Goal: Information Seeking & Learning: Compare options

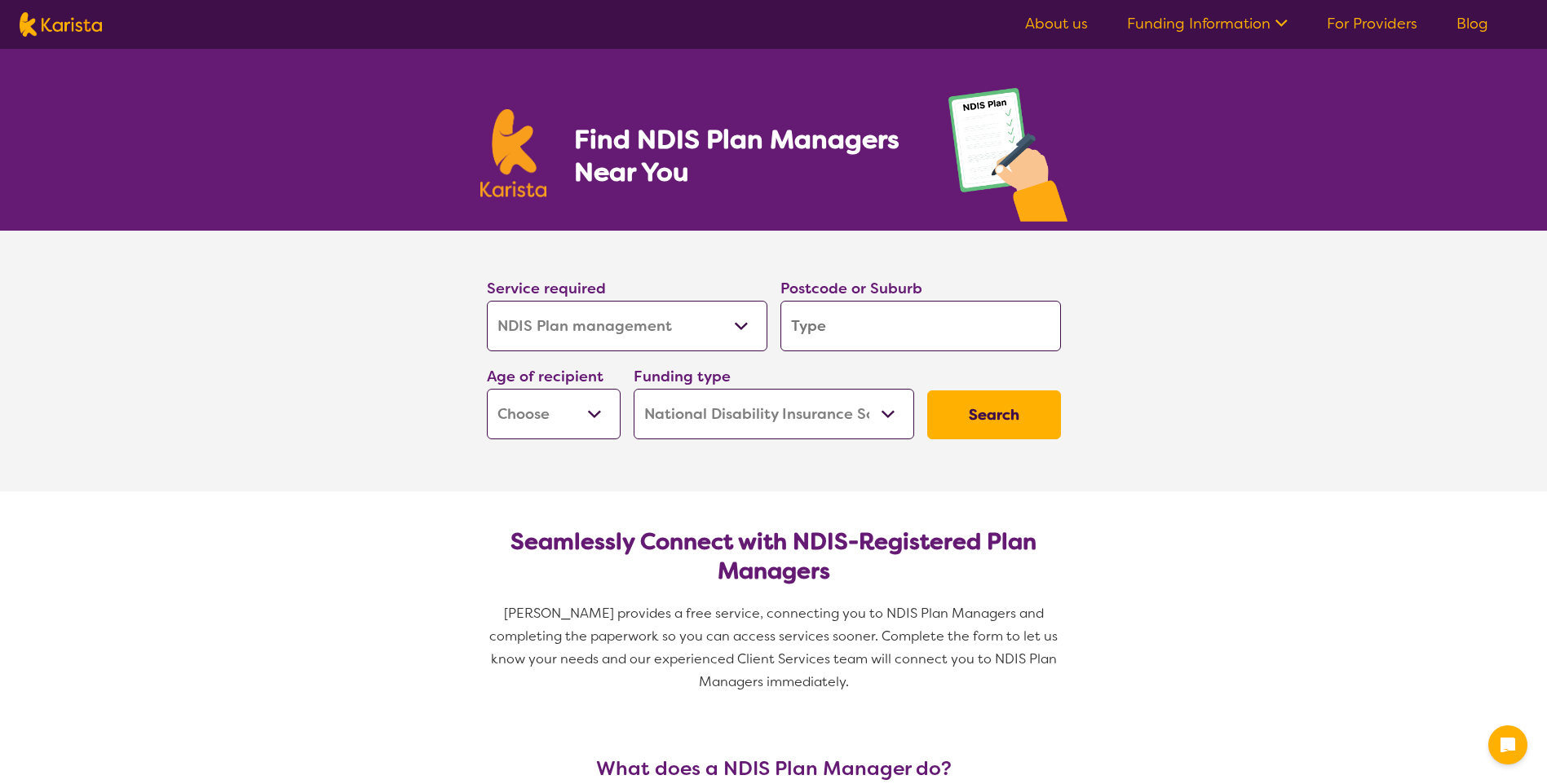
select select "NDIS Plan management"
select select "NDIS"
select select "NDIS Plan management"
select select "NDIS"
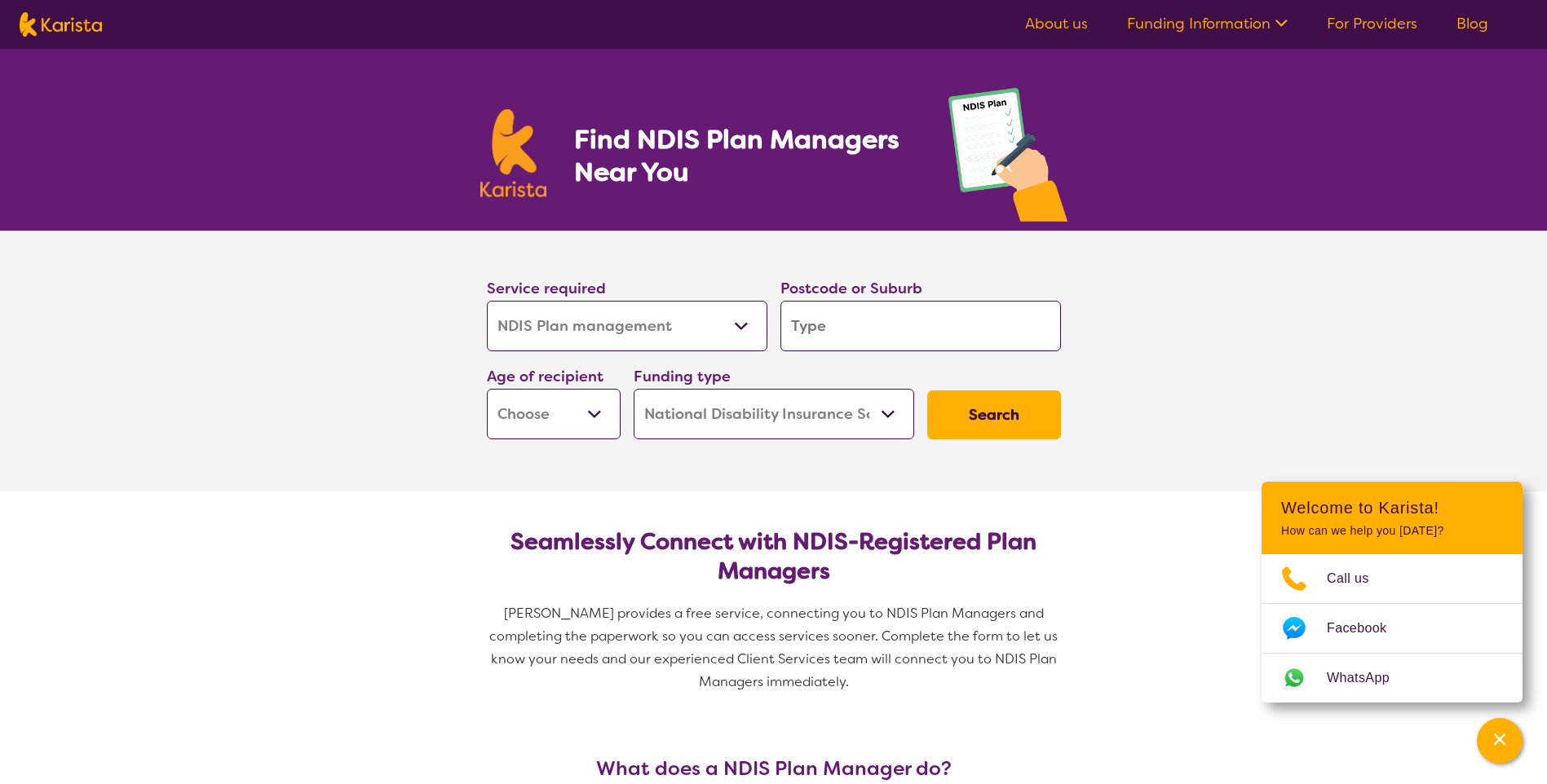
click at [664, 317] on select "Allied Health Assistant Assessment ([MEDICAL_DATA] or [MEDICAL_DATA]) Behaviour…" at bounding box center [626, 326] width 280 height 50
click at [854, 320] on input "search" at bounding box center [921, 326] width 280 height 50
type input "6"
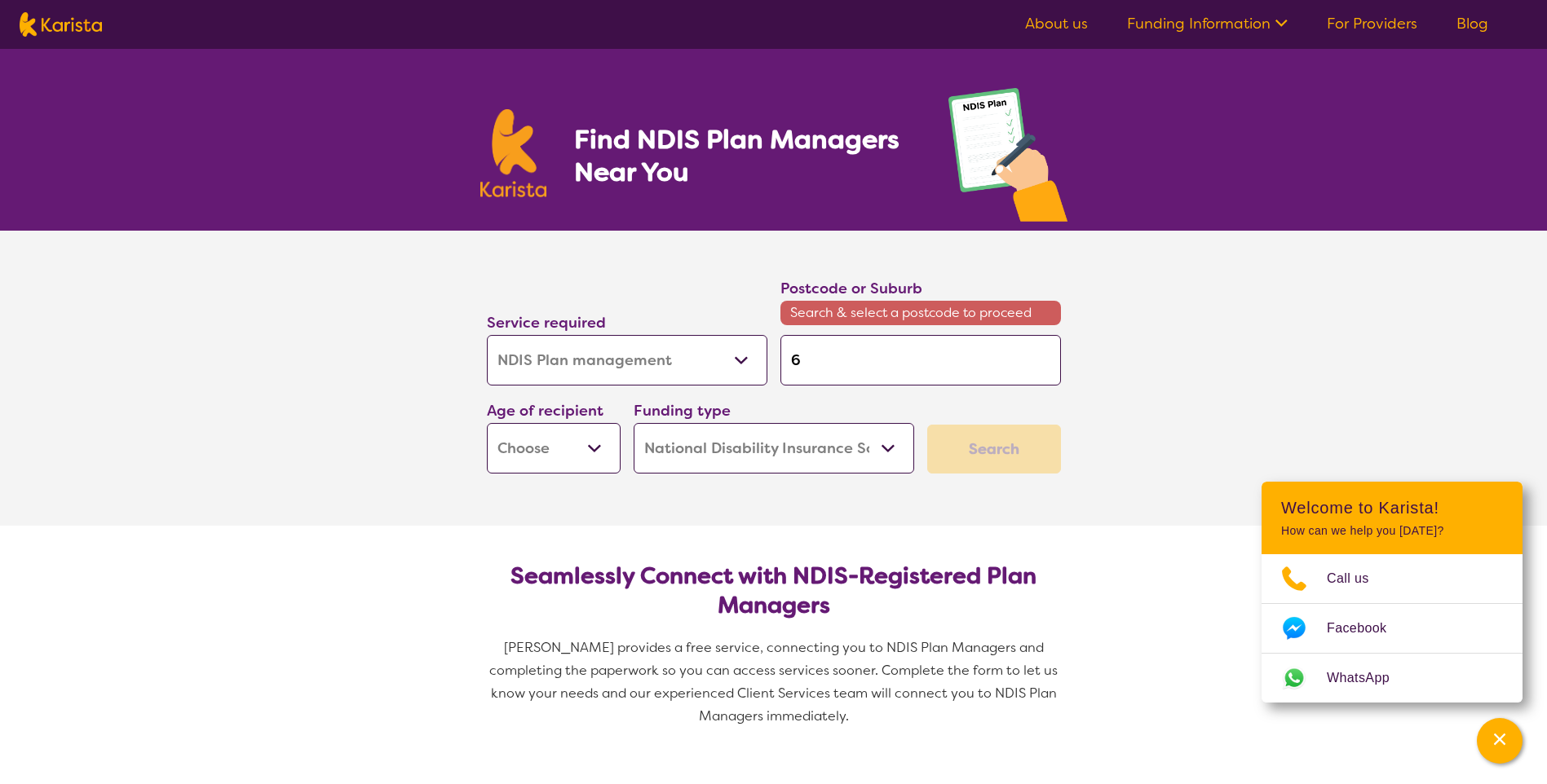
type input "60"
type input "606"
type input "6063"
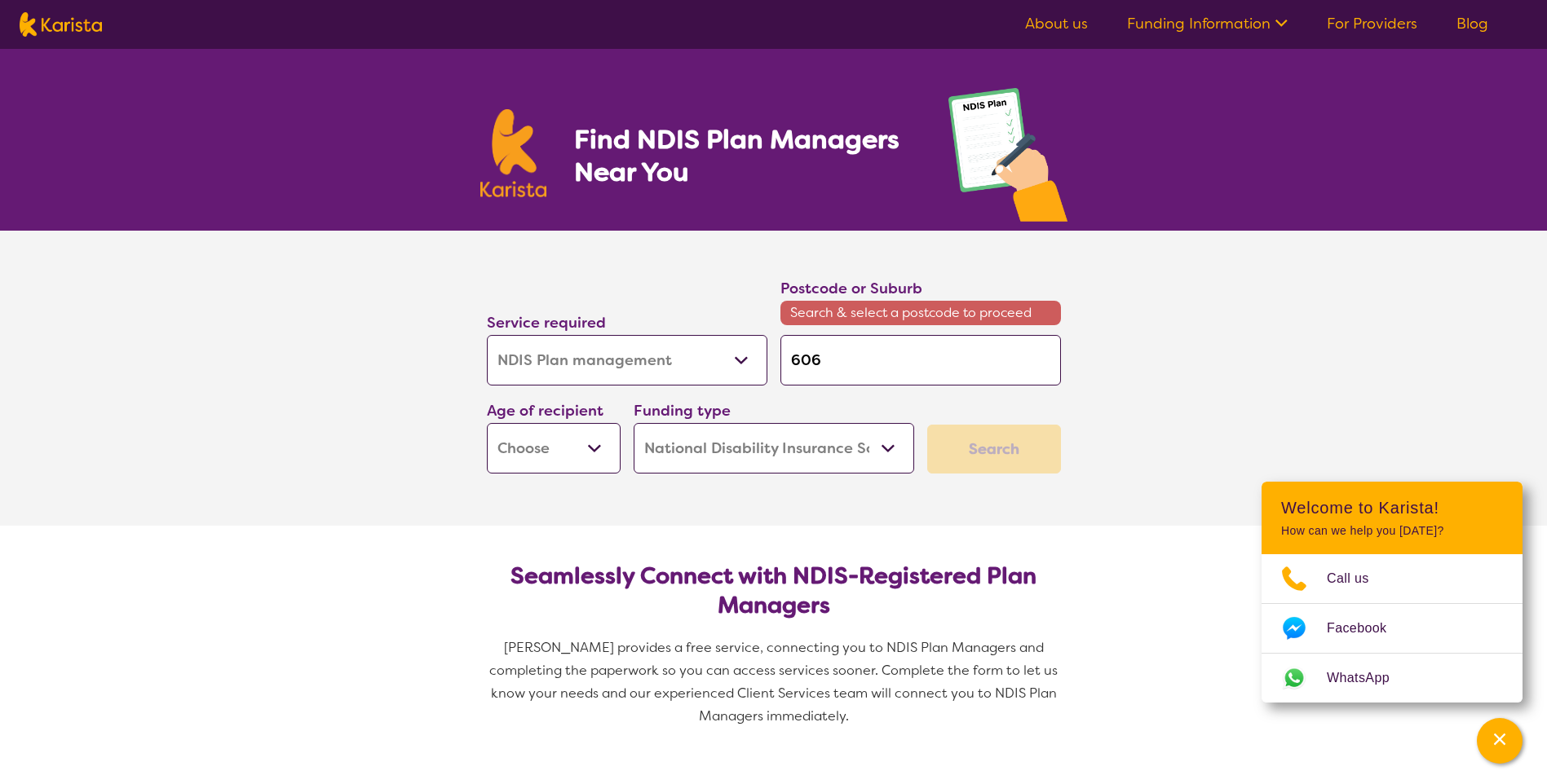
type input "6063"
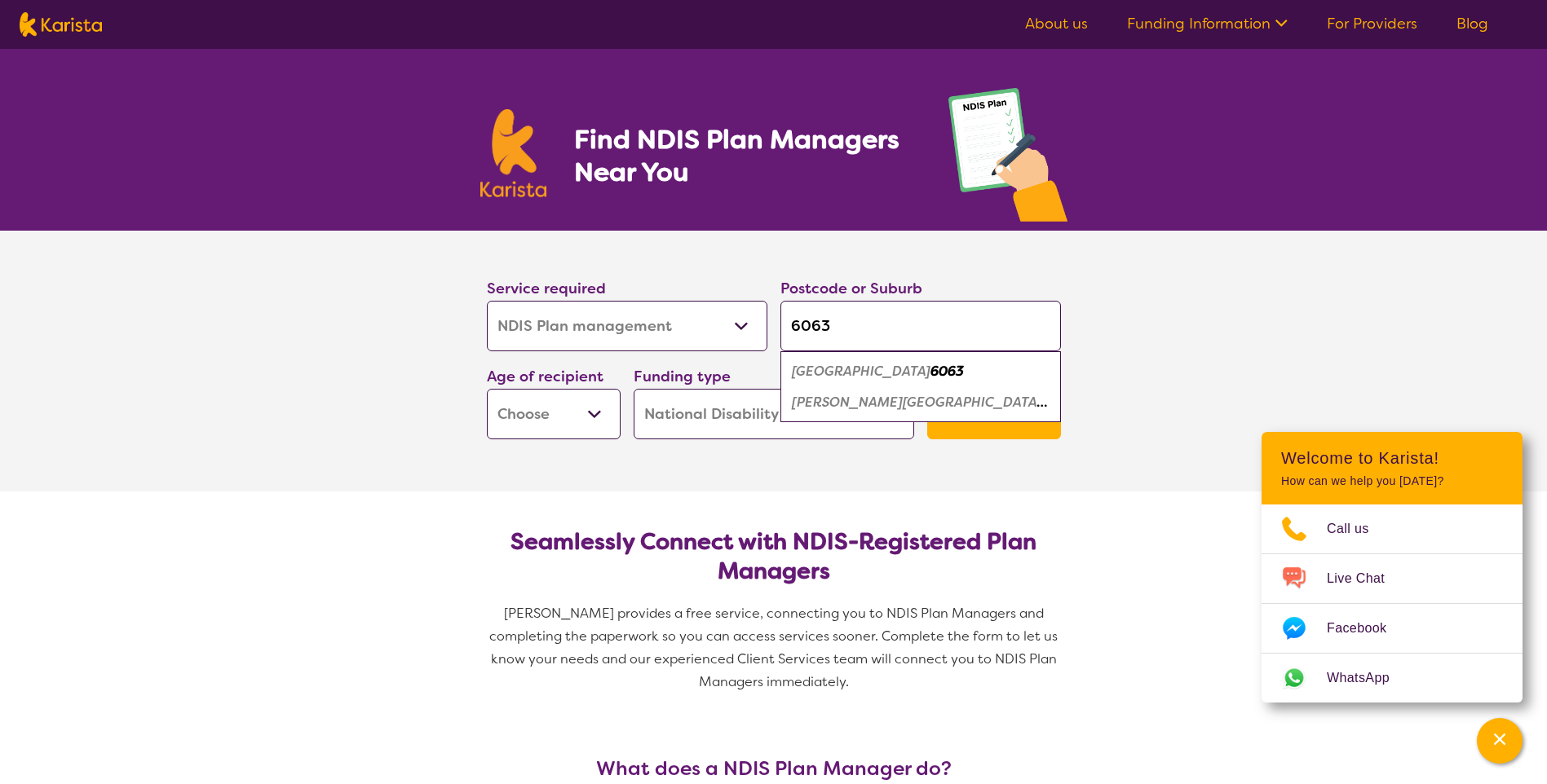
type input "6063"
click at [511, 420] on select "Early Childhood - 0 to 9 Child - 10 to 11 Adolescent - 12 to 17 Adult - 18 to 6…" at bounding box center [553, 413] width 134 height 50
select select "EC"
click at [487, 389] on select "Early Childhood - 0 to 9 Child - 10 to 11 Adolescent - 12 to 17 Adult - 18 to 6…" at bounding box center [553, 413] width 134 height 50
select select "EC"
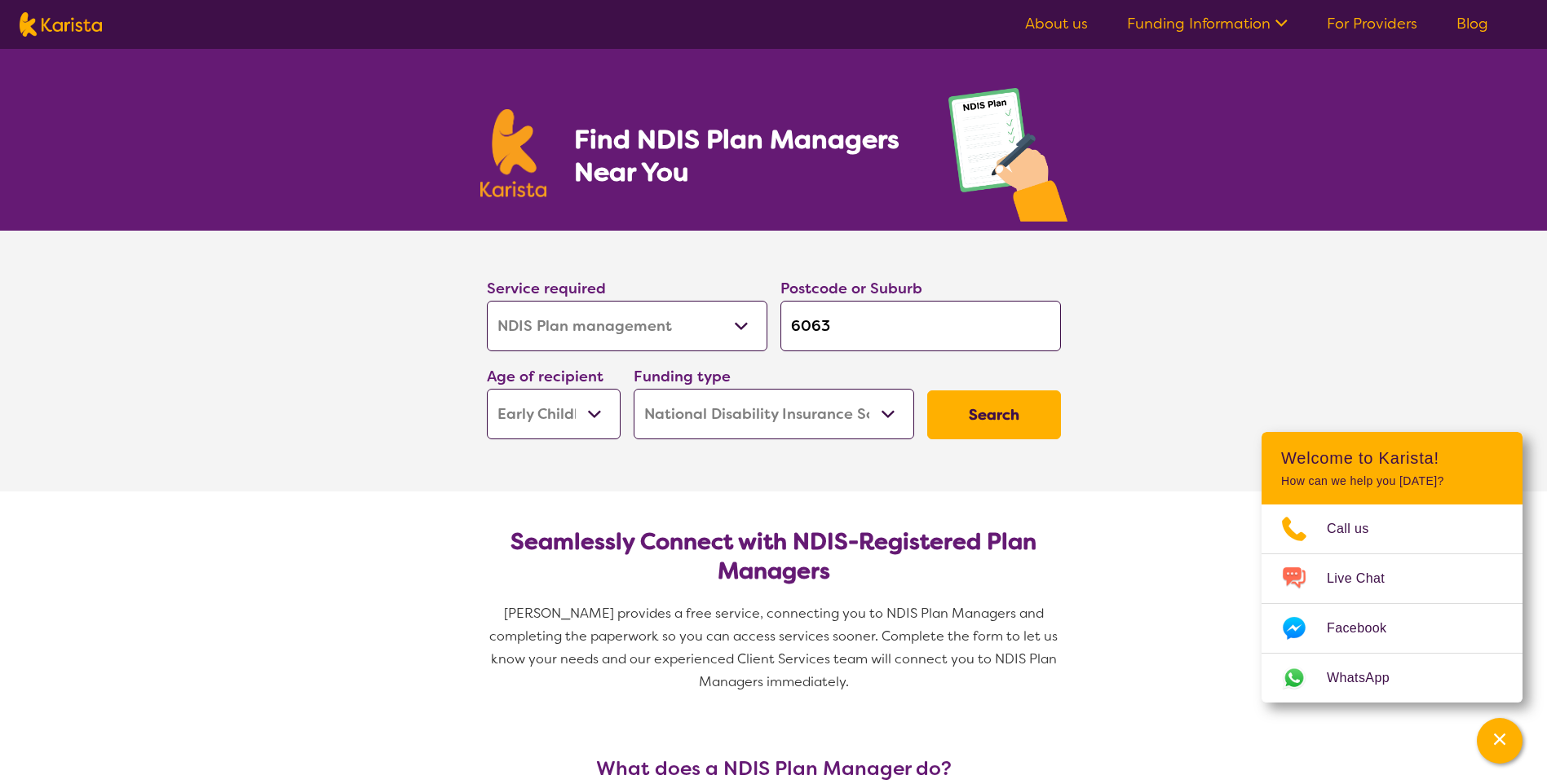
click at [994, 424] on button "Search" at bounding box center [994, 414] width 134 height 49
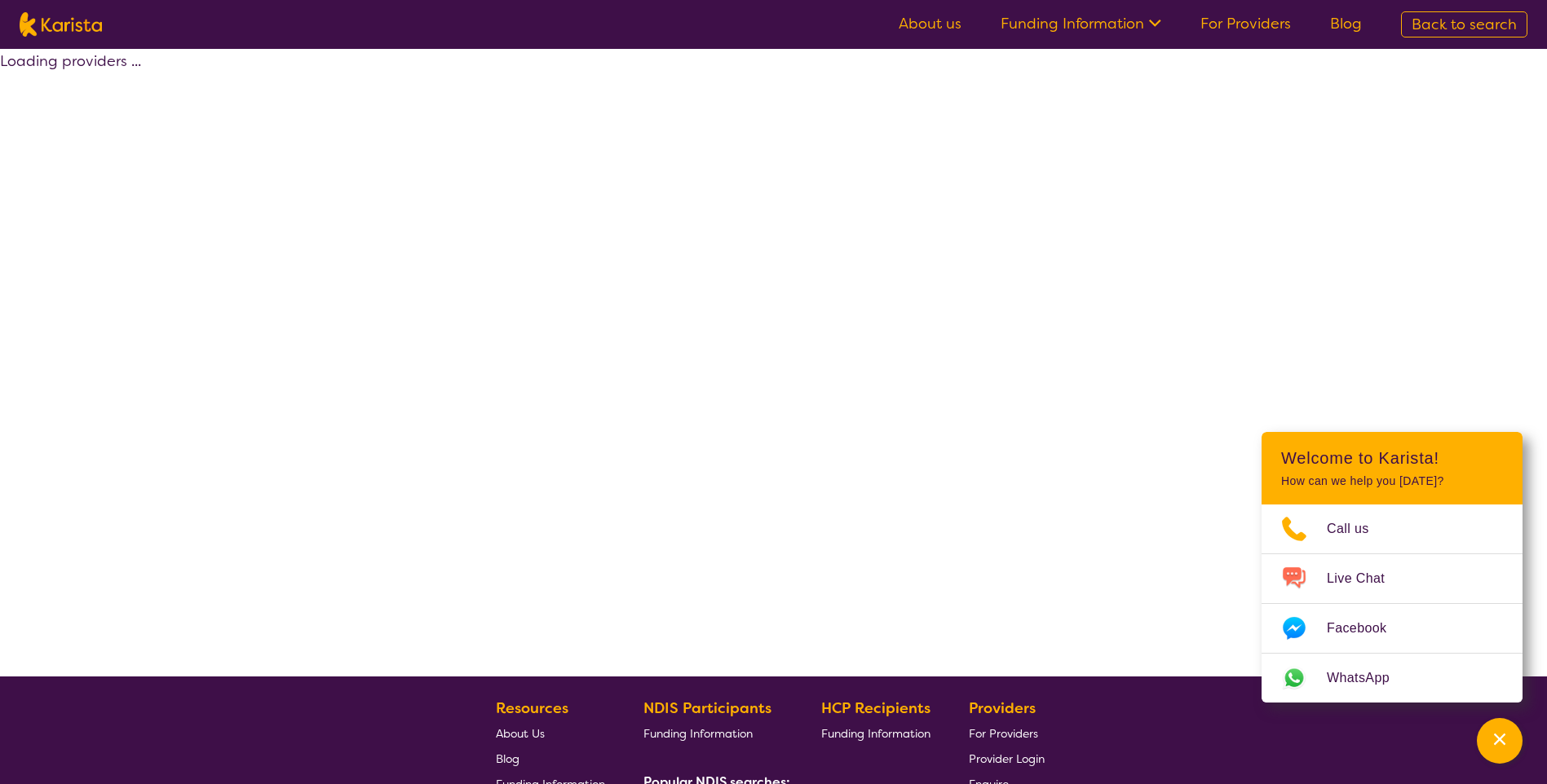
select select "by_score"
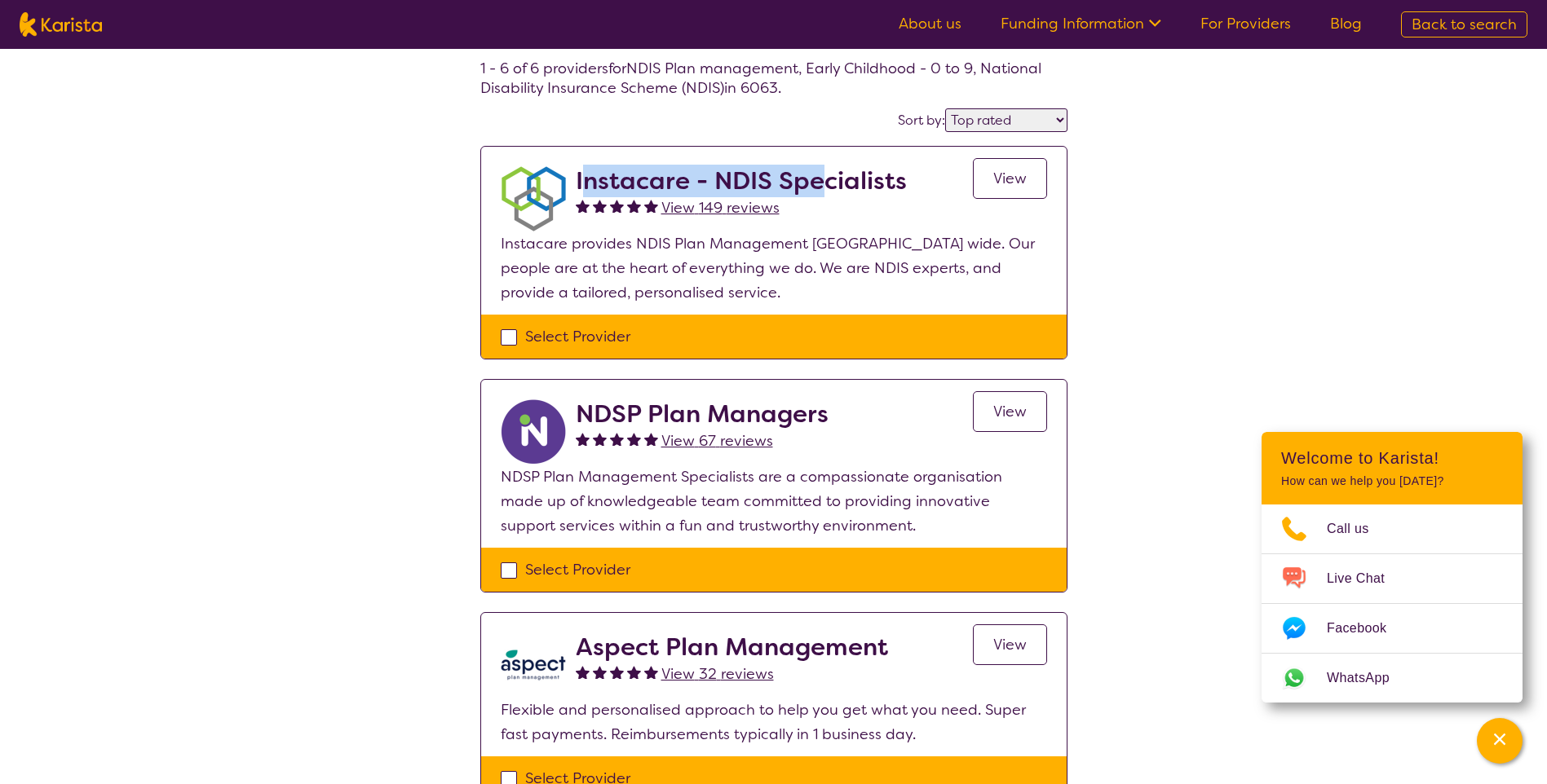
drag, startPoint x: 580, startPoint y: 179, endPoint x: 828, endPoint y: 176, distance: 248.0
click at [828, 176] on h2 "Instacare - NDIS Specialists" at bounding box center [741, 181] width 331 height 29
drag, startPoint x: 828, startPoint y: 176, endPoint x: 664, endPoint y: 177, distance: 164.0
click at [664, 177] on h2 "Instacare - NDIS Specialists" at bounding box center [741, 181] width 331 height 29
drag, startPoint x: 577, startPoint y: 180, endPoint x: 911, endPoint y: 181, distance: 334.0
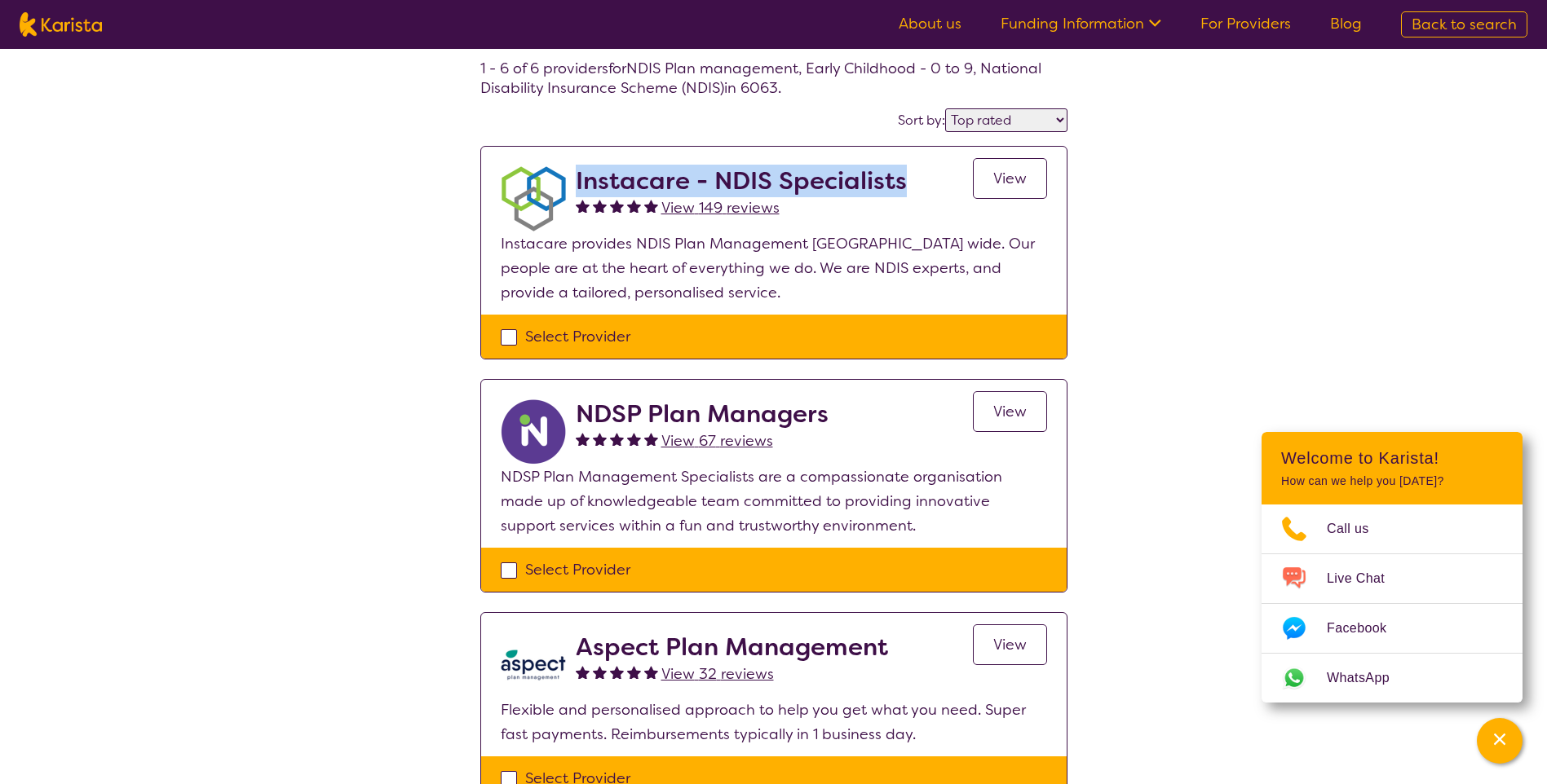
click at [911, 181] on div "Instacare - NDIS Specialists View 149 reviews View" at bounding box center [811, 199] width 471 height 66
copy h2 "Instacare - NDIS Specialists"
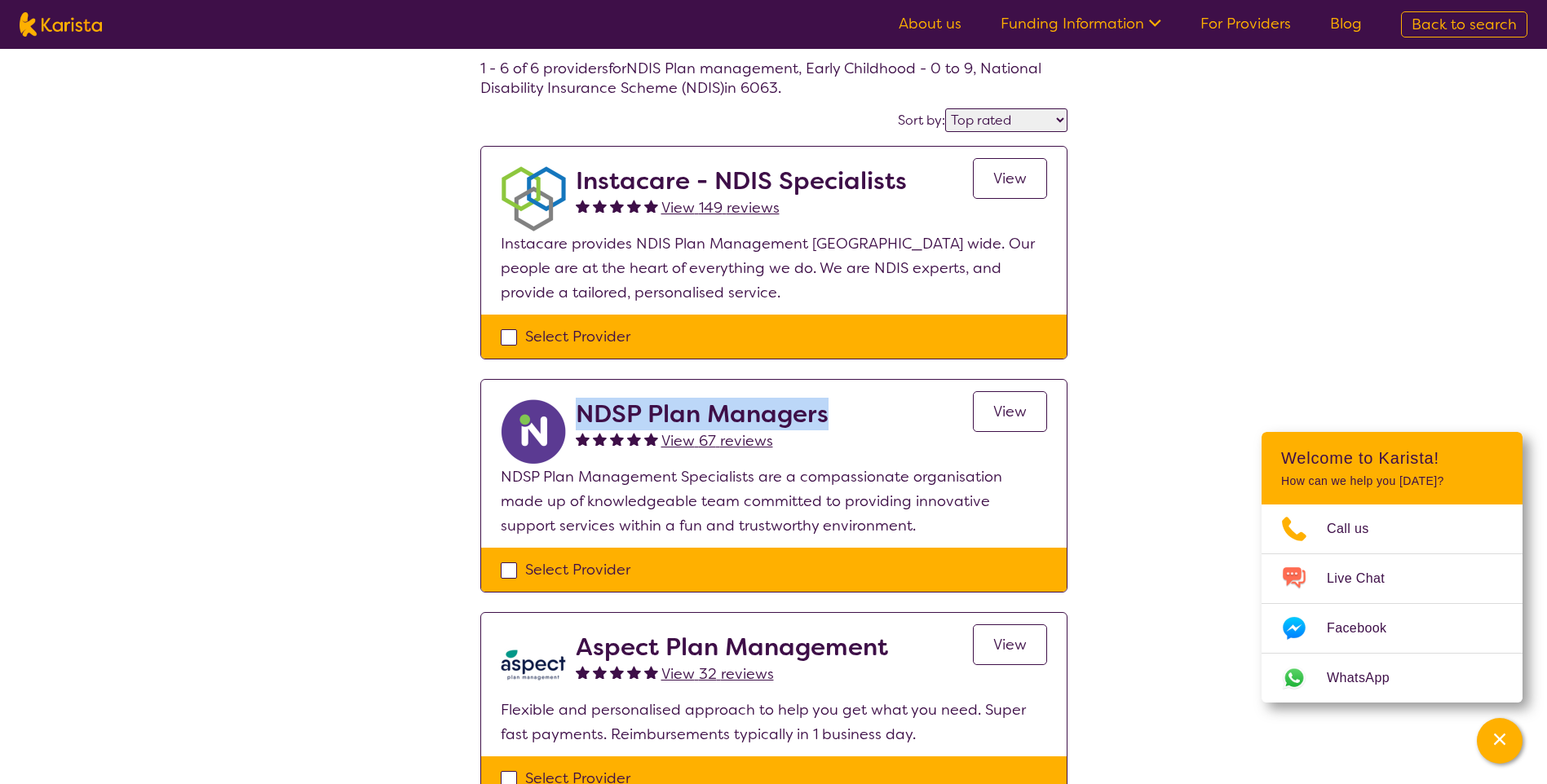
drag, startPoint x: 575, startPoint y: 415, endPoint x: 834, endPoint y: 406, distance: 259.2
click at [834, 406] on div "NDSP Plan Managers View 67 reviews View" at bounding box center [811, 432] width 471 height 66
copy h2 "NDSP Plan Managers"
click at [366, 451] on div "Select one or more providers and click the 'NEXT' button to proceed 1 - 6 of 6 …" at bounding box center [773, 759] width 1547 height 1584
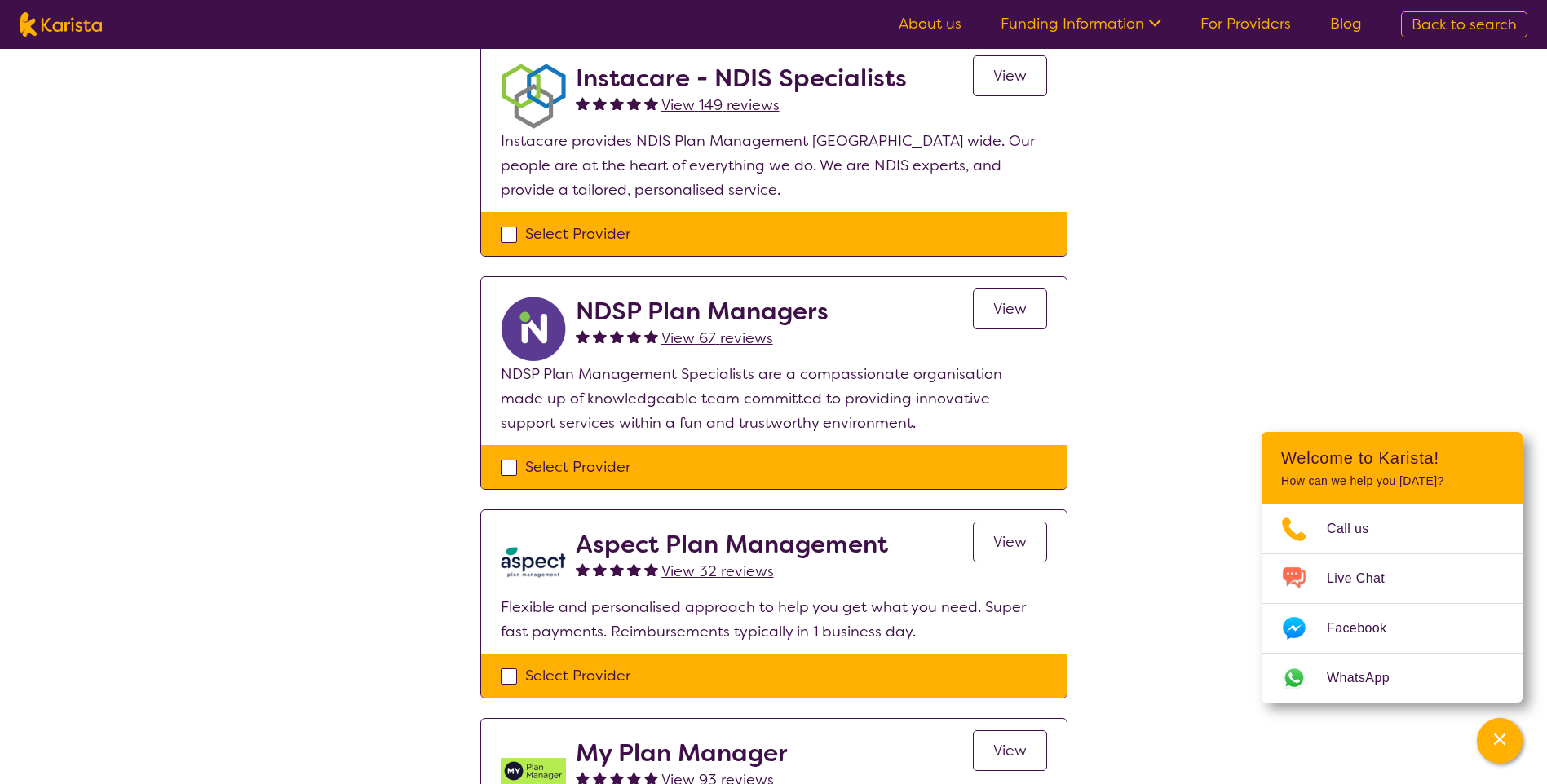
scroll to position [326, 0]
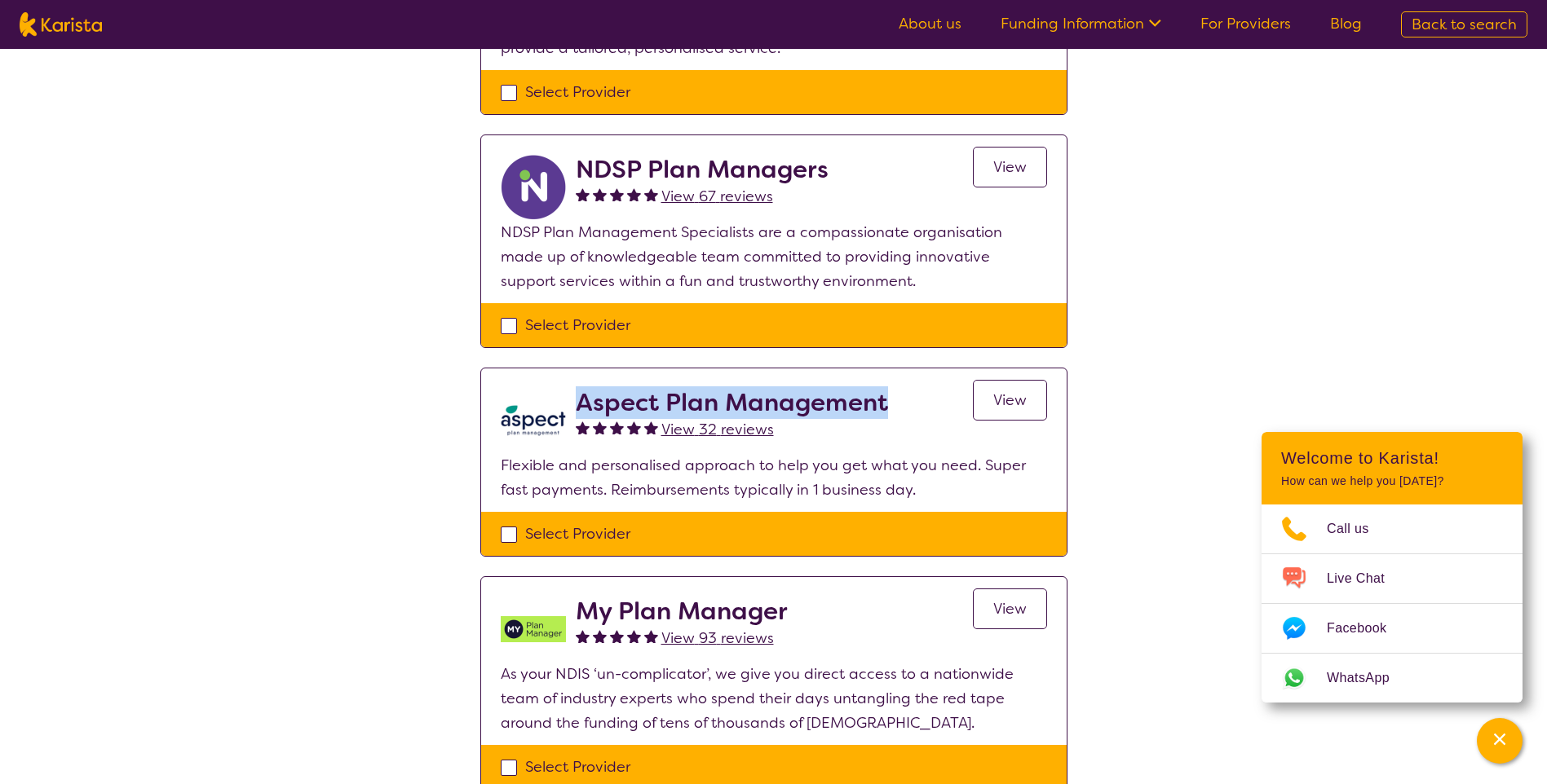
drag, startPoint x: 576, startPoint y: 402, endPoint x: 904, endPoint y: 413, distance: 328.2
click at [904, 413] on div "Aspect Plan Management View 32 reviews View" at bounding box center [811, 420] width 471 height 66
copy h2 "Aspect Plan Management"
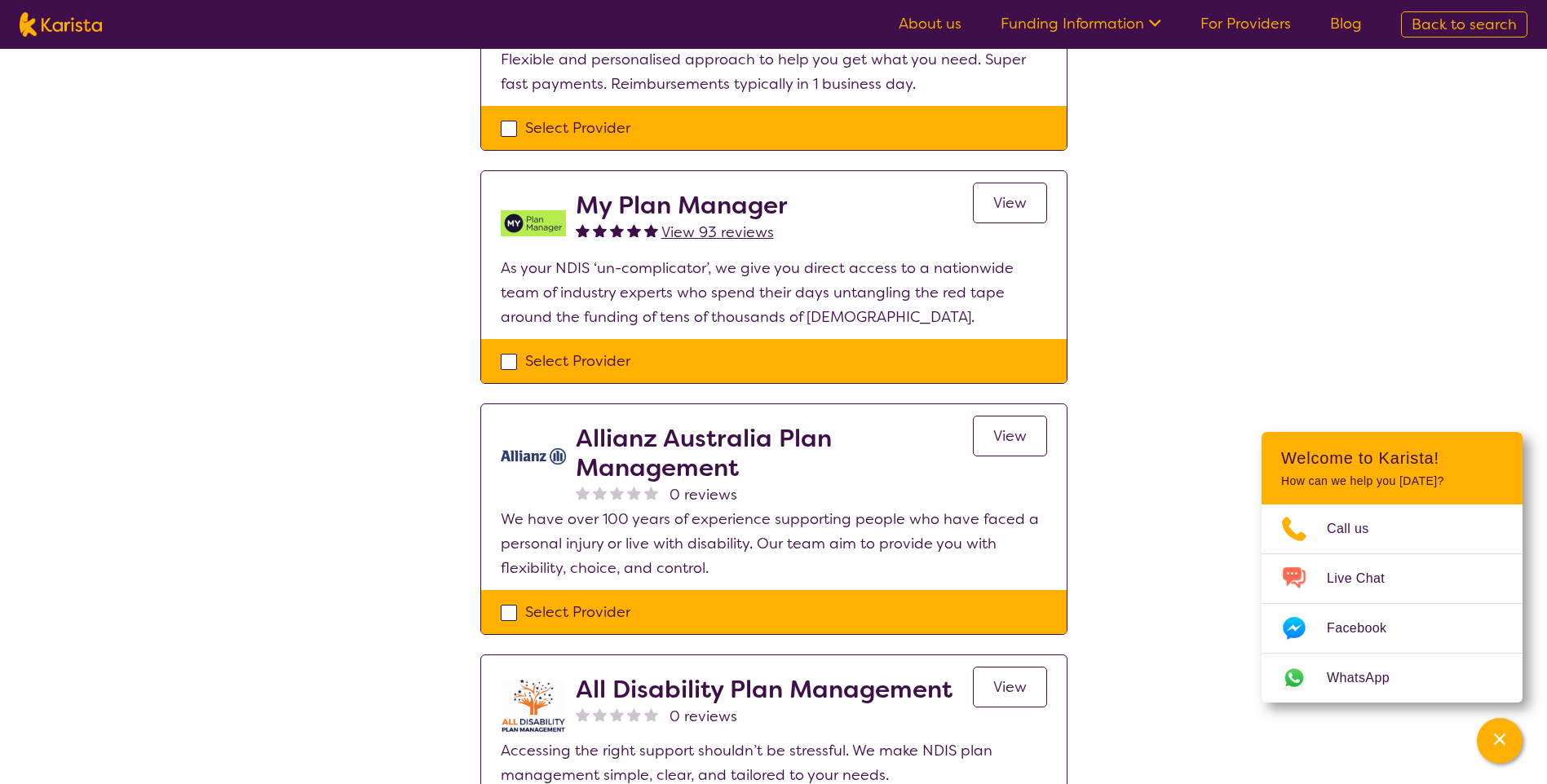
scroll to position [652, 0]
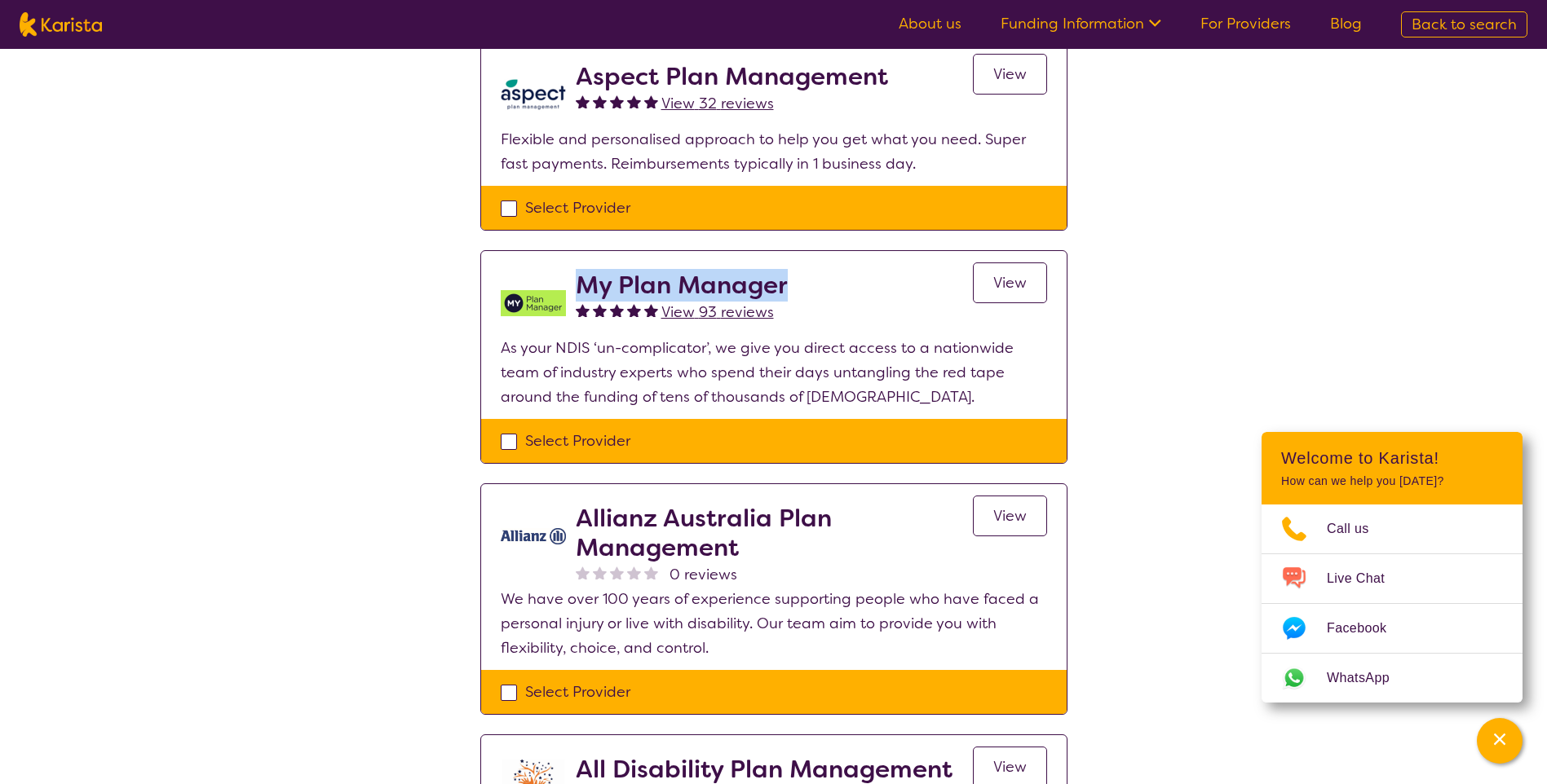
drag, startPoint x: 578, startPoint y: 283, endPoint x: 784, endPoint y: 285, distance: 206.0
click at [784, 285] on h2 "My Plan Manager" at bounding box center [681, 285] width 212 height 29
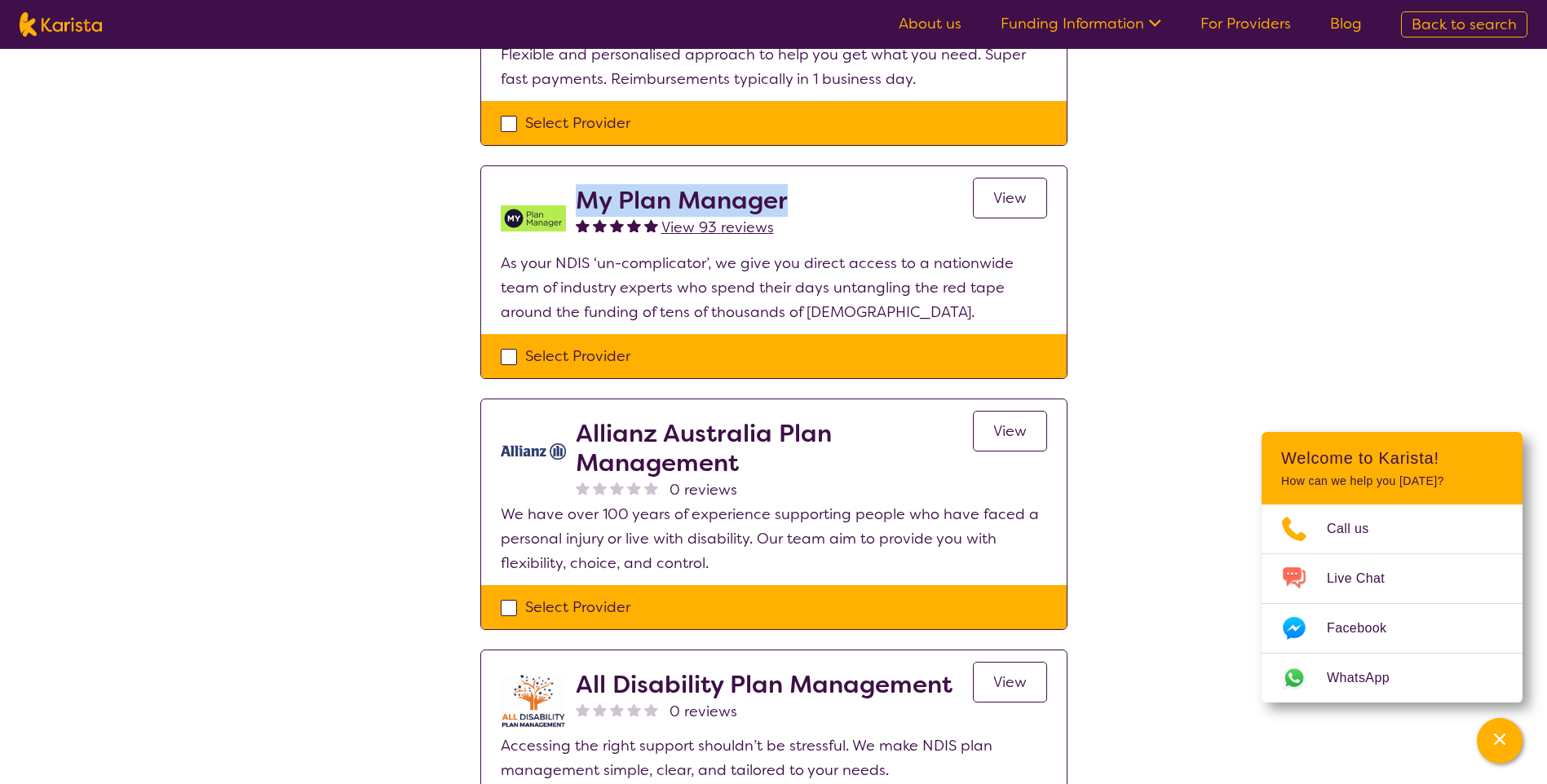
scroll to position [816, 0]
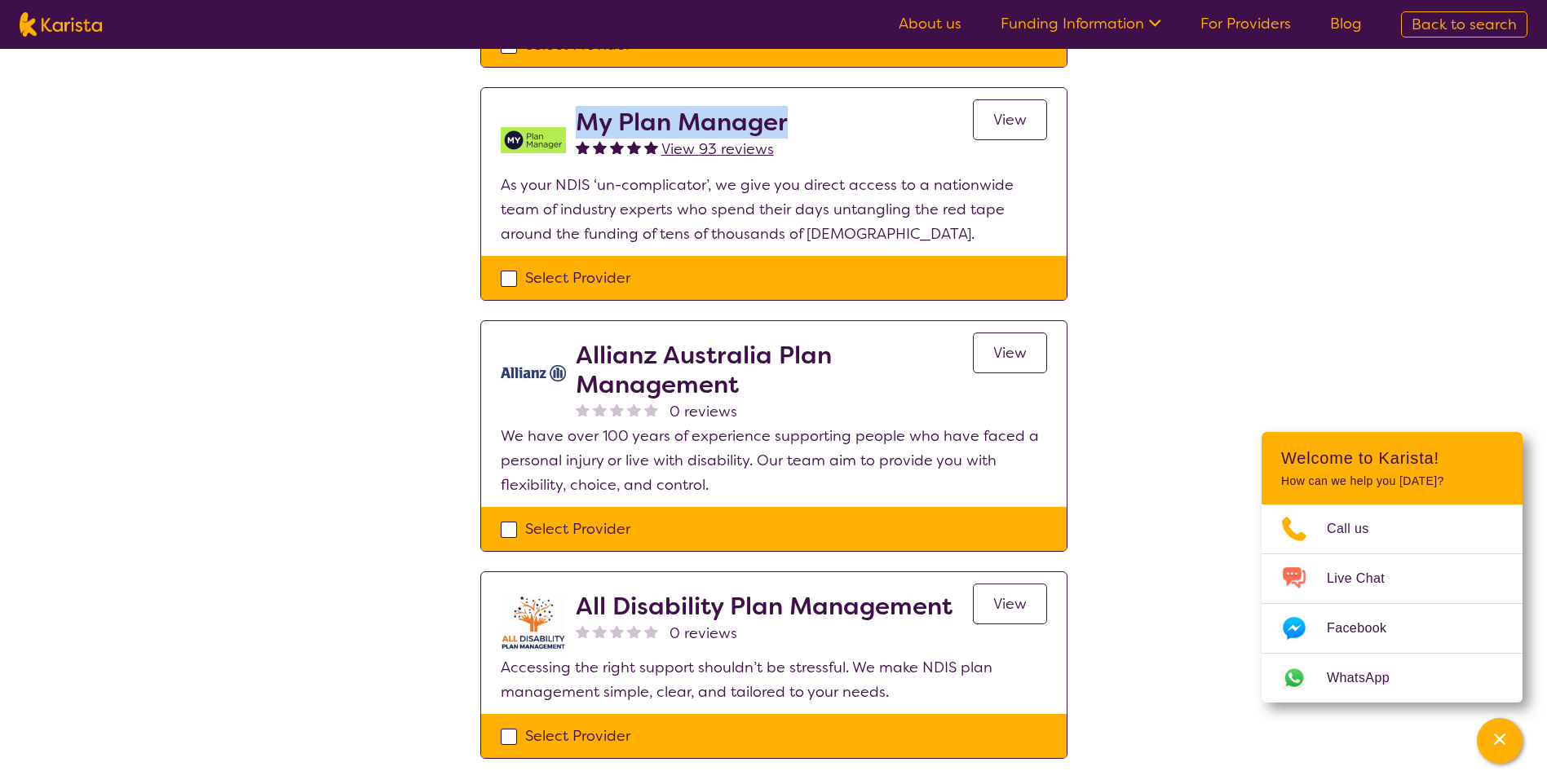
copy h2 "My Plan Manager"
click at [642, 372] on h2 "Allianz Australia Plan Management" at bounding box center [774, 370] width 397 height 59
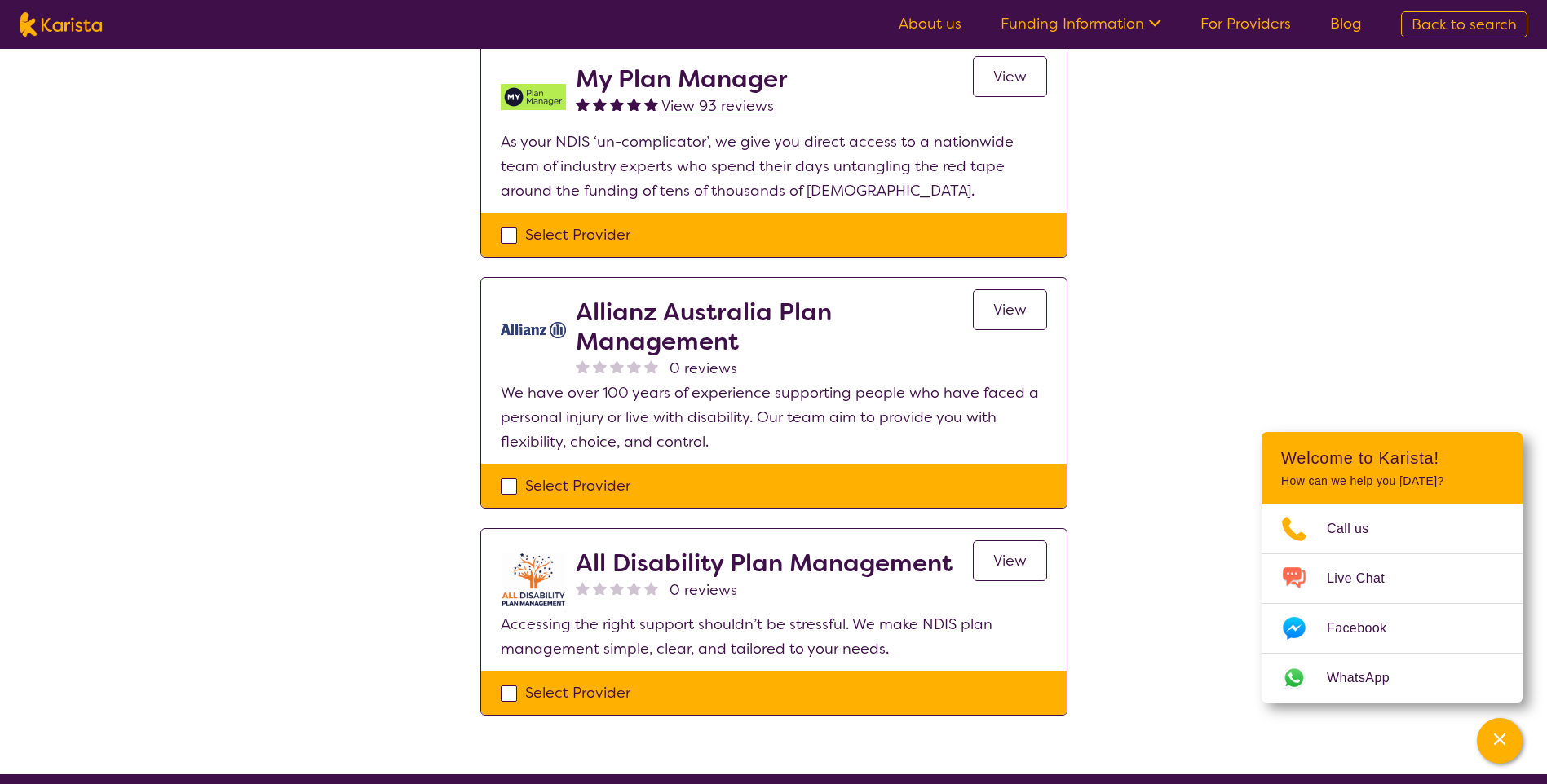
scroll to position [896, 0]
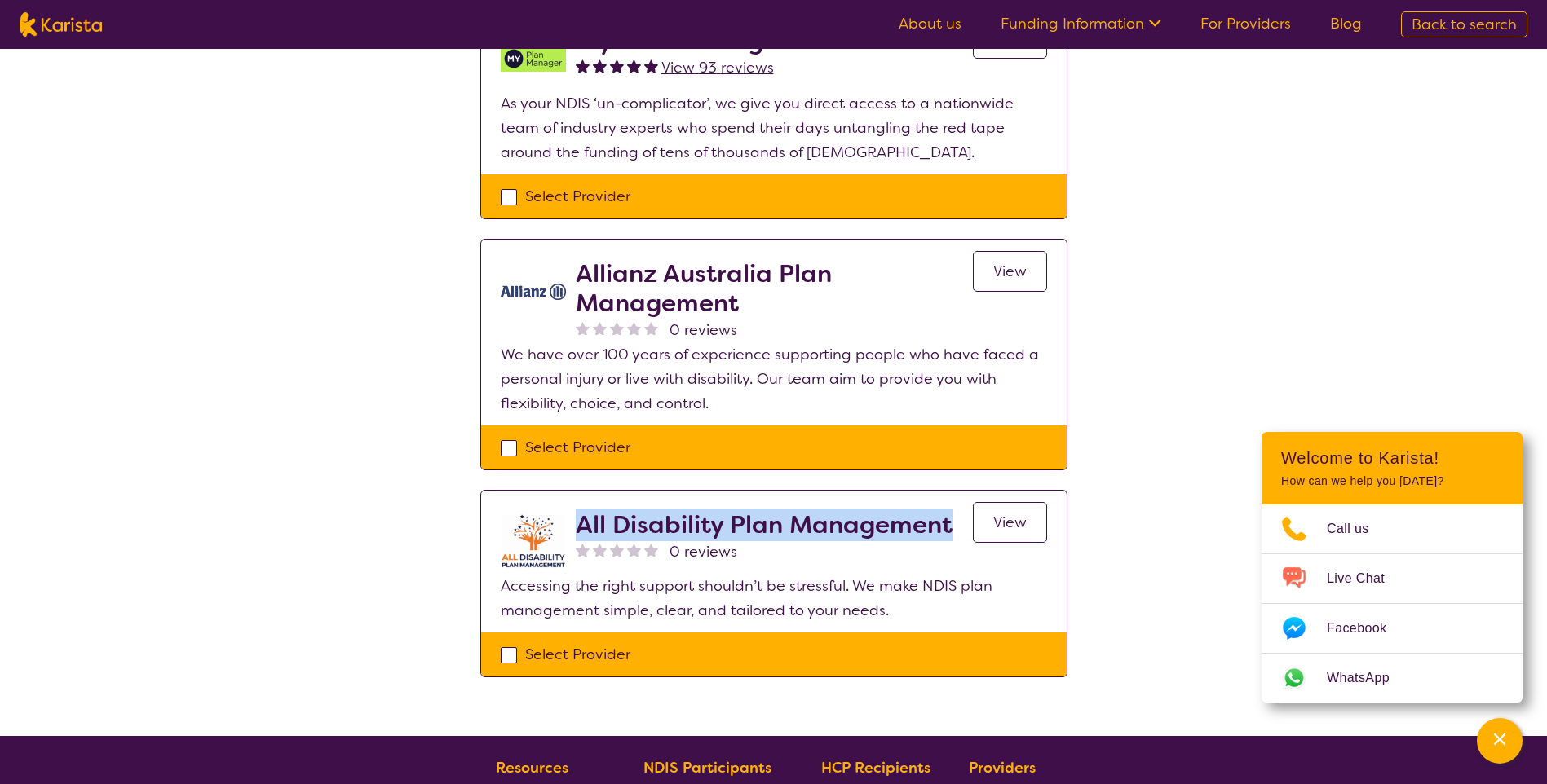
drag, startPoint x: 575, startPoint y: 527, endPoint x: 961, endPoint y: 527, distance: 386.0
click at [961, 527] on div "All Disability Plan Management 0 reviews View" at bounding box center [811, 542] width 471 height 64
copy h2 "All Disability Plan Management"
